Goal: Information Seeking & Learning: Learn about a topic

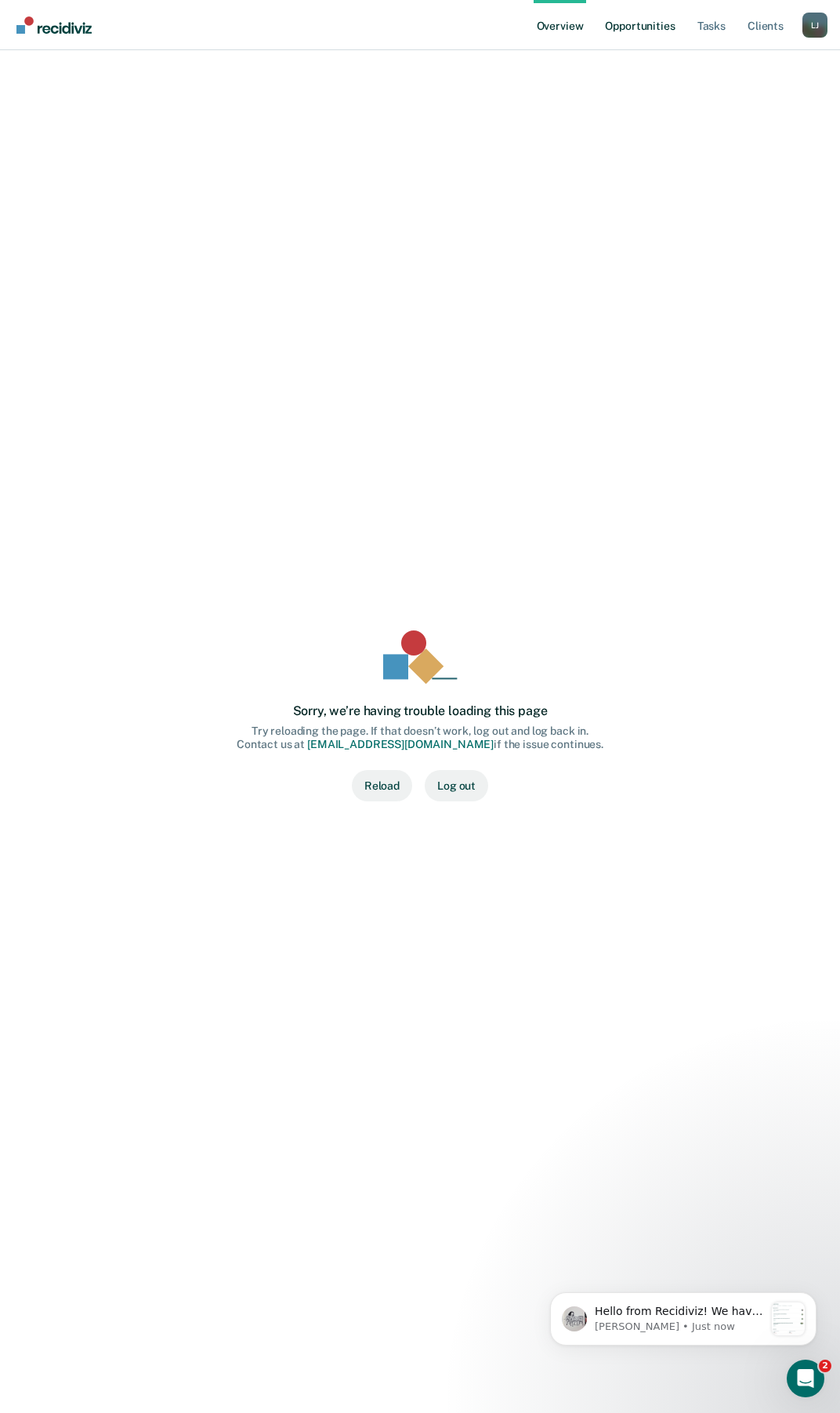
click at [623, 24] on link "Opportunities" at bounding box center [640, 25] width 76 height 50
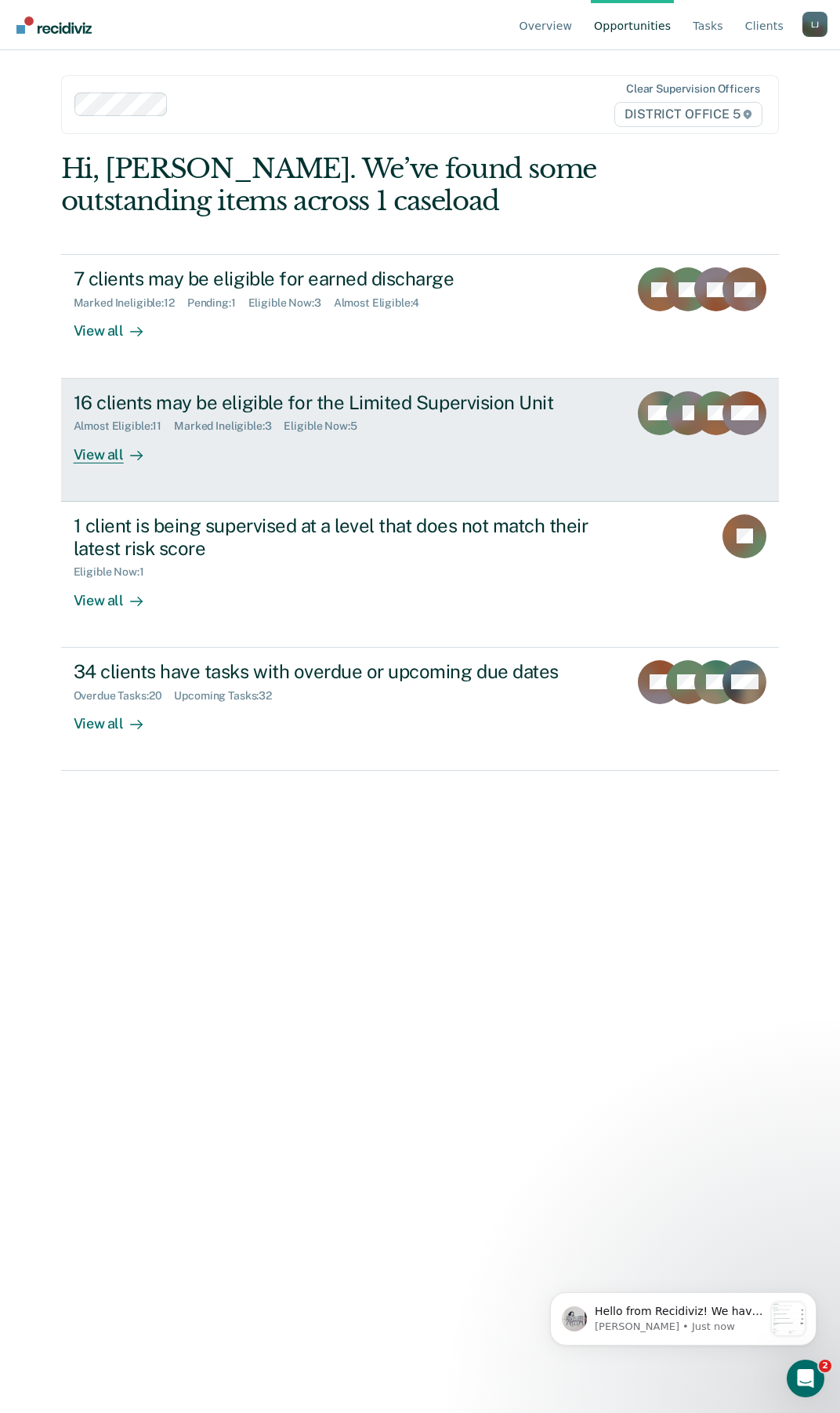
click at [114, 455] on div "View all" at bounding box center [117, 448] width 88 height 31
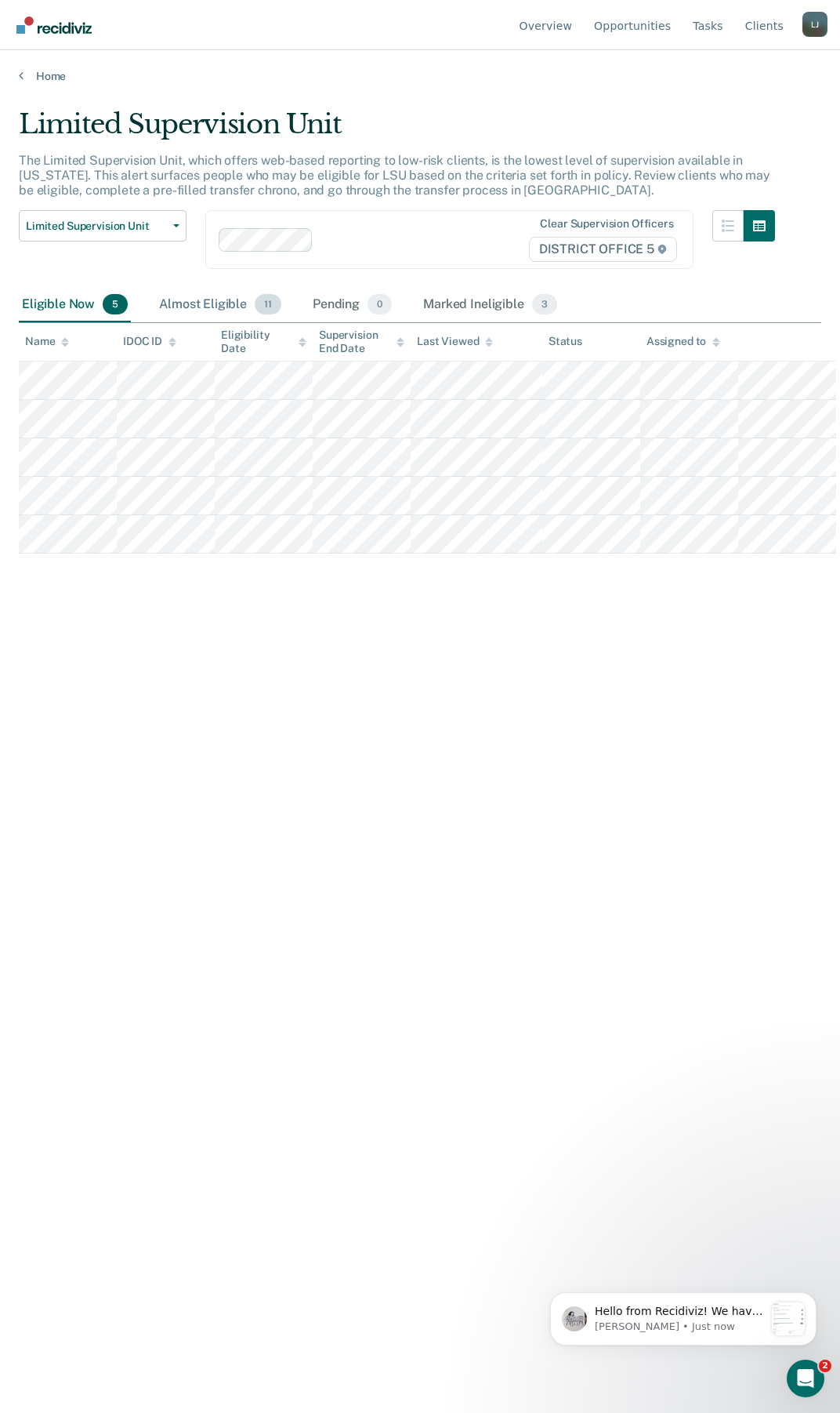
click at [223, 302] on div "Almost Eligible 11" at bounding box center [220, 304] width 129 height 34
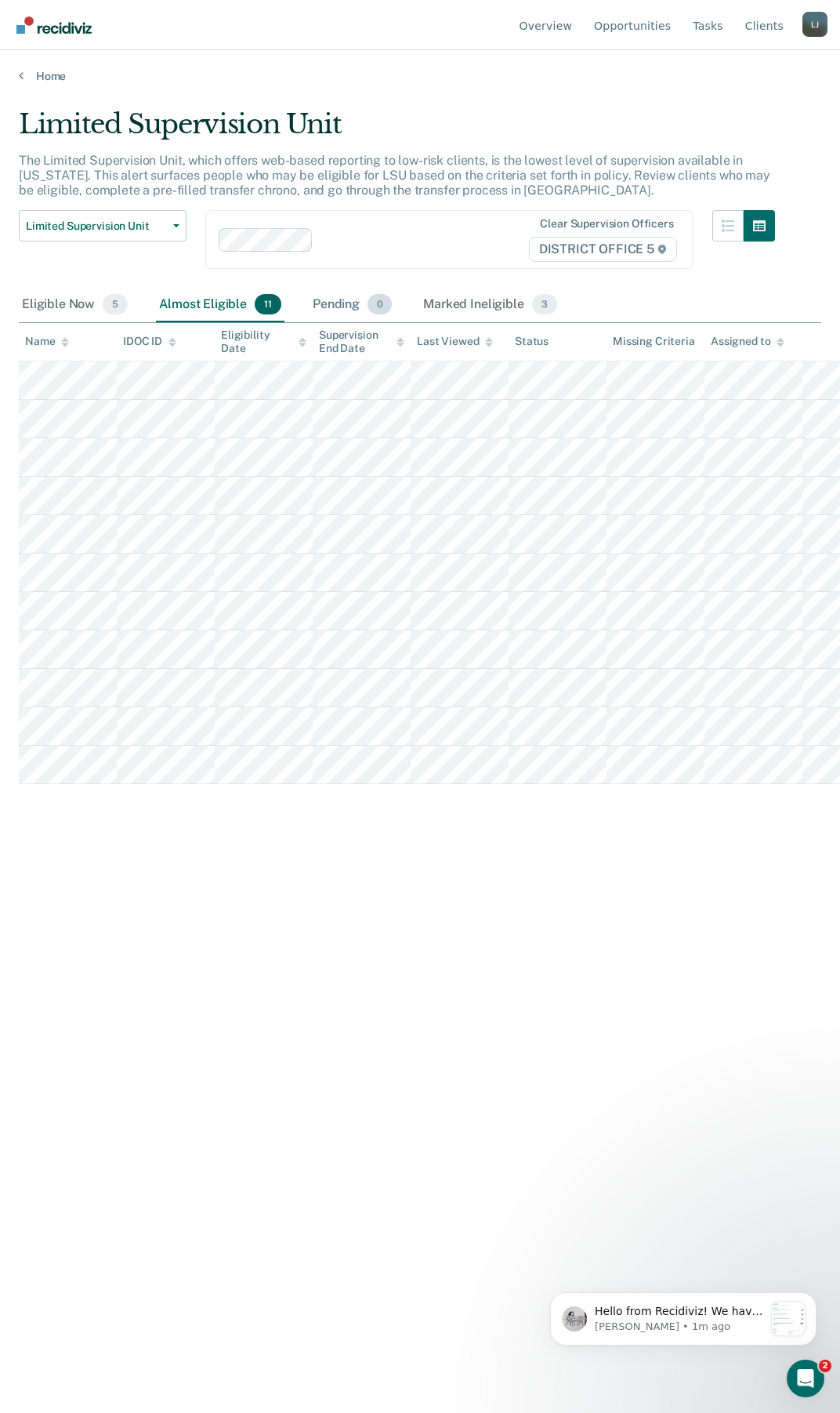
click at [322, 306] on div "Pending 0" at bounding box center [352, 304] width 85 height 34
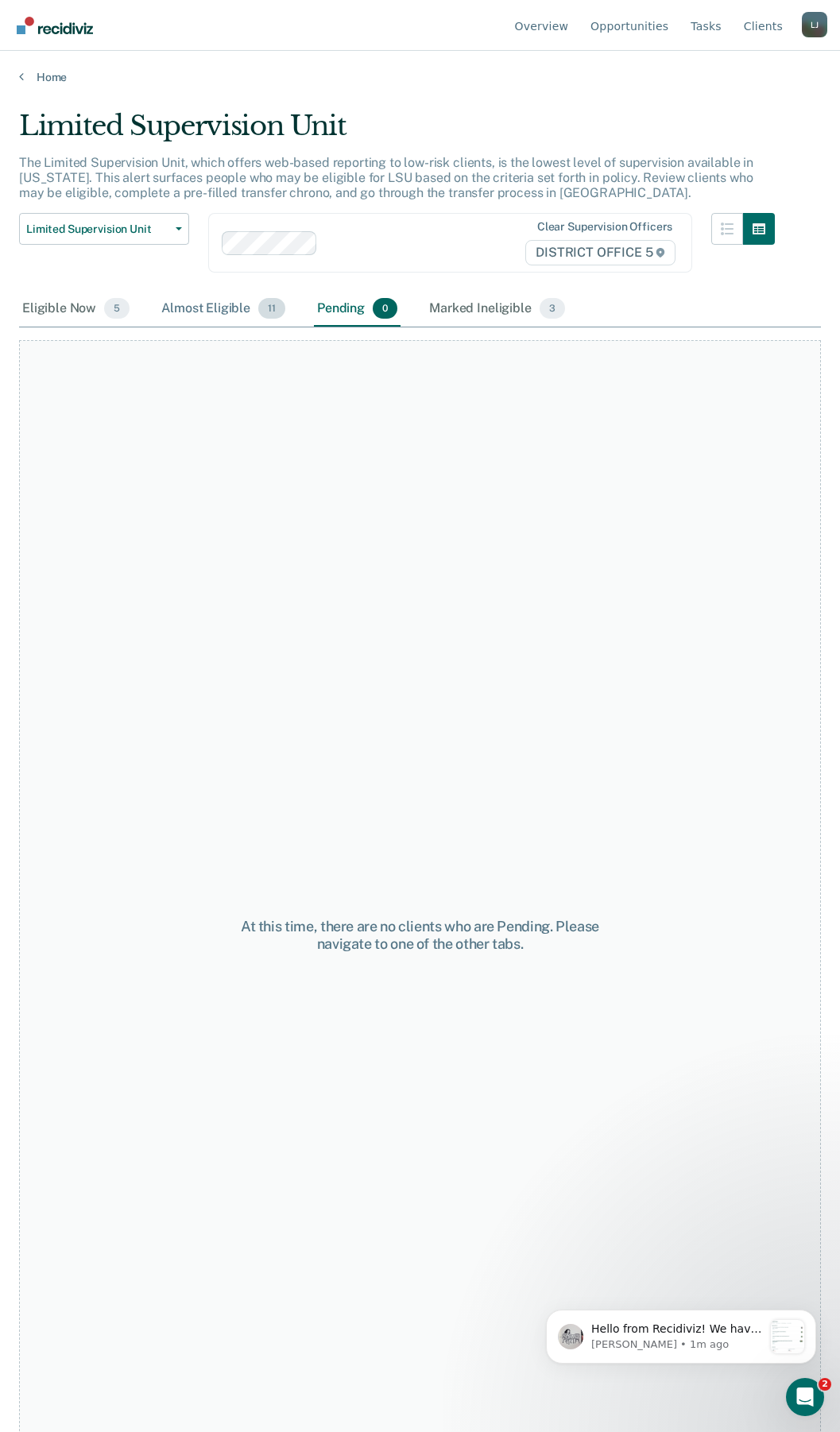
click at [248, 314] on div "Almost Eligible 11" at bounding box center [223, 309] width 130 height 35
